Goal: Find contact information

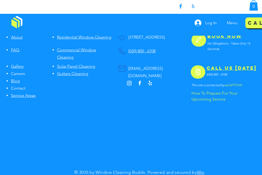
scroll to position [1477, 0]
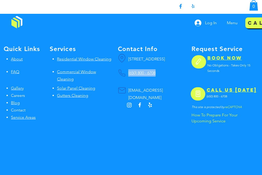
drag, startPoint x: 154, startPoint y: 64, endPoint x: 128, endPoint y: 65, distance: 25.8
click at [128, 69] on h3 "(650) 800 - 6708" at bounding box center [157, 72] width 59 height 7
copy span "(650) 800 - 6708"
click at [16, 107] on span "Contact" at bounding box center [18, 109] width 15 height 5
click at [18, 107] on span "Contact" at bounding box center [18, 109] width 15 height 5
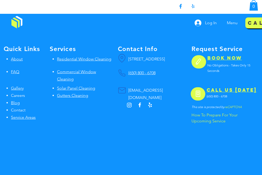
click at [90, 110] on div "Get your free quote for window, solar panel, gutter, or pressure washing servic…" at bounding box center [131, 48] width 262 height 303
click at [12, 107] on span "Contact" at bounding box center [18, 109] width 15 height 5
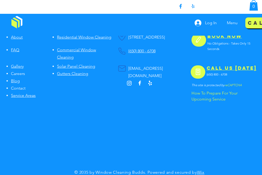
click at [15, 86] on span "Contact" at bounding box center [18, 88] width 15 height 5
click at [13, 64] on span "Gallery" at bounding box center [17, 66] width 13 height 5
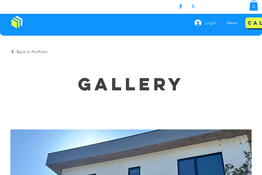
scroll to position [109, 0]
